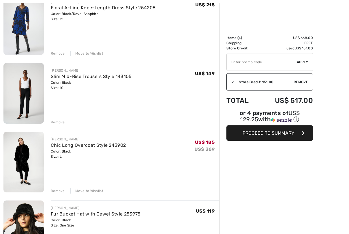
scroll to position [81, 0]
click at [56, 53] on div "Remove" at bounding box center [58, 53] width 14 height 5
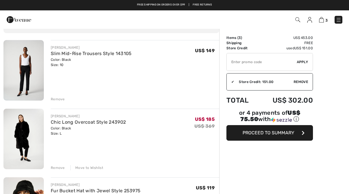
scroll to position [0, 0]
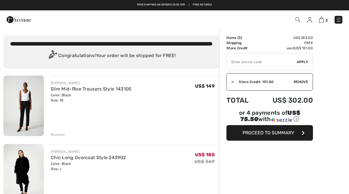
click at [342, 16] on link at bounding box center [339, 20] width 8 height 8
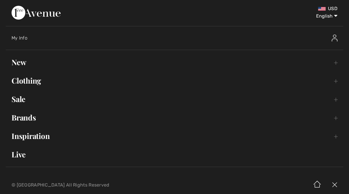
click at [17, 60] on link "New Toggle submenu" at bounding box center [175, 62] width 338 height 13
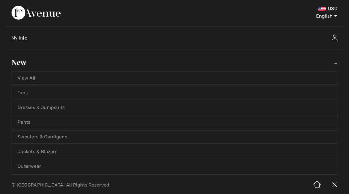
click at [27, 77] on link "View All" at bounding box center [175, 78] width 326 height 13
click at [25, 76] on link "View All" at bounding box center [175, 78] width 326 height 13
click at [22, 78] on link "View All" at bounding box center [175, 78] width 326 height 13
click at [21, 77] on link "View All" at bounding box center [175, 78] width 326 height 13
click at [24, 76] on link "View All" at bounding box center [175, 78] width 326 height 13
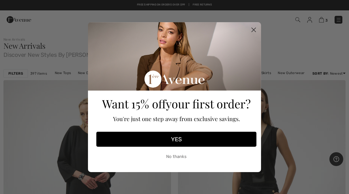
click at [206, 156] on button "No thanks" at bounding box center [176, 157] width 160 height 14
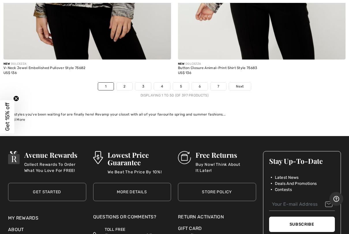
scroll to position [7074, 0]
click at [124, 83] on link "2" at bounding box center [125, 87] width 16 height 8
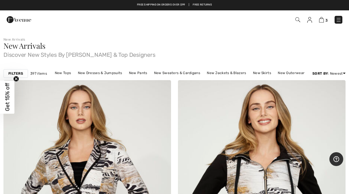
click at [16, 72] on strong "Filters" at bounding box center [15, 73] width 15 height 5
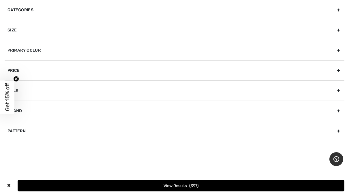
click at [28, 111] on div "Brand" at bounding box center [175, 111] width 340 height 20
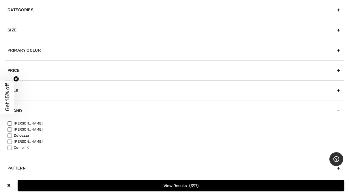
click at [9, 122] on input"] "[PERSON_NAME]" at bounding box center [10, 124] width 4 height 4
checkbox input"] "true"
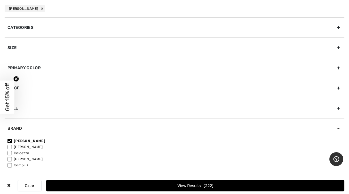
click at [7, 43] on div "Size" at bounding box center [175, 48] width 340 height 20
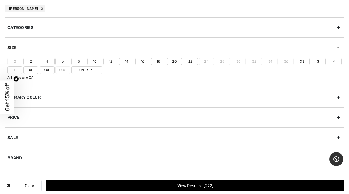
click at [93, 58] on label "10" at bounding box center [94, 62] width 15 height 8
click at [0, 0] on input"] "10" at bounding box center [0, 0] width 0 height 0
click at [108, 58] on label "12" at bounding box center [110, 62] width 15 height 8
click at [0, 0] on input"] "12" at bounding box center [0, 0] width 0 height 0
click at [14, 68] on label "L" at bounding box center [15, 70] width 15 height 8
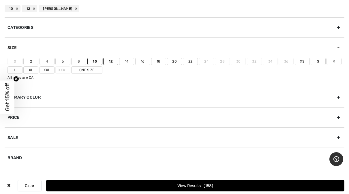
click at [0, 0] on input"] "L" at bounding box center [0, 0] width 0 height 0
click at [134, 185] on button "View Results 205" at bounding box center [195, 186] width 299 height 12
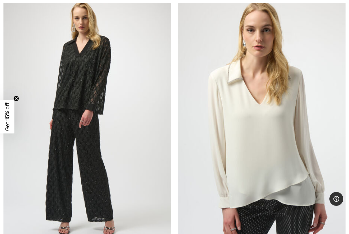
scroll to position [2334, 0]
click at [80, 67] on img at bounding box center [87, 120] width 168 height 252
click at [70, 64] on img at bounding box center [87, 120] width 168 height 252
click at [80, 77] on img at bounding box center [87, 120] width 168 height 252
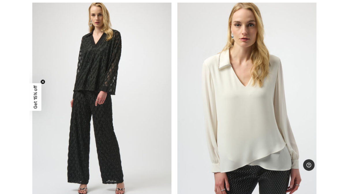
scroll to position [2350, 0]
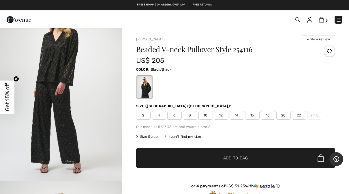
scroll to position [592, 0]
click at [45, 84] on img "3 / 5" at bounding box center [61, 89] width 122 height 183
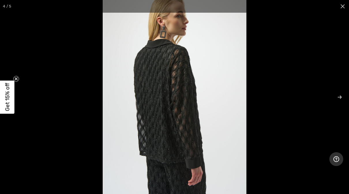
click at [19, 78] on circle "Close teaser" at bounding box center [16, 78] width 5 height 5
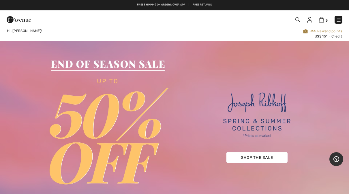
click at [340, 18] on img at bounding box center [339, 20] width 6 height 6
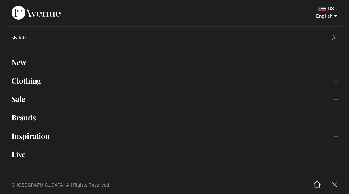
scroll to position [1, 0]
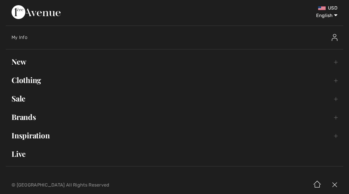
click at [16, 62] on link "New Toggle submenu" at bounding box center [175, 61] width 338 height 13
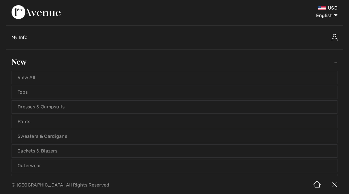
click at [23, 75] on link "View All" at bounding box center [175, 77] width 326 height 13
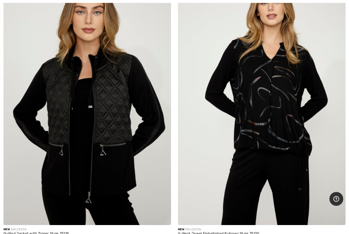
scroll to position [3179, 0]
click at [56, 121] on img at bounding box center [87, 99] width 168 height 252
click at [60, 113] on img at bounding box center [87, 99] width 168 height 252
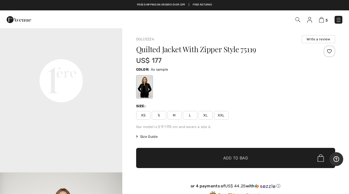
scroll to position [406, 0]
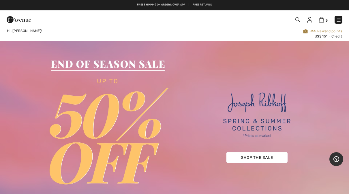
click at [342, 17] on link at bounding box center [339, 20] width 8 height 8
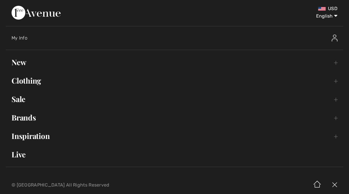
click at [18, 98] on link "Sale Toggle submenu" at bounding box center [175, 99] width 338 height 13
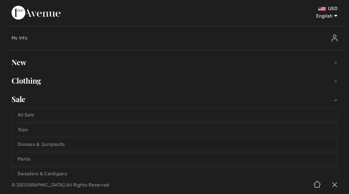
click at [14, 61] on link "New Toggle submenu" at bounding box center [175, 62] width 338 height 13
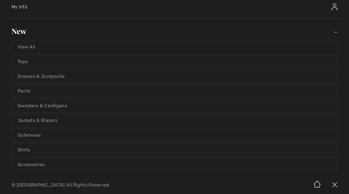
scroll to position [31, 0]
click at [20, 62] on link "Tops" at bounding box center [175, 61] width 326 height 13
click at [23, 59] on link "Tops" at bounding box center [175, 61] width 326 height 13
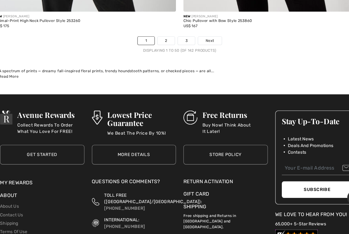
scroll to position [7099, 0]
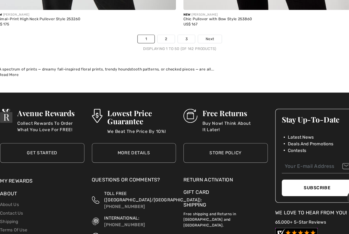
click at [155, 49] on link "2" at bounding box center [162, 53] width 16 height 8
click at [154, 49] on link "2" at bounding box center [162, 53] width 16 height 8
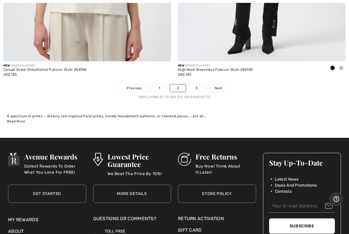
scroll to position [7084, 0]
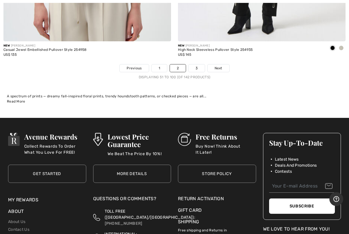
click at [193, 64] on link "3" at bounding box center [197, 68] width 16 height 8
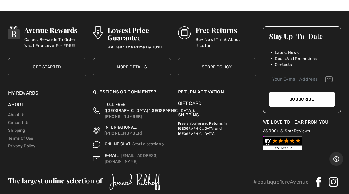
scroll to position [6065, 0]
